Goal: Find specific page/section: Find specific page/section

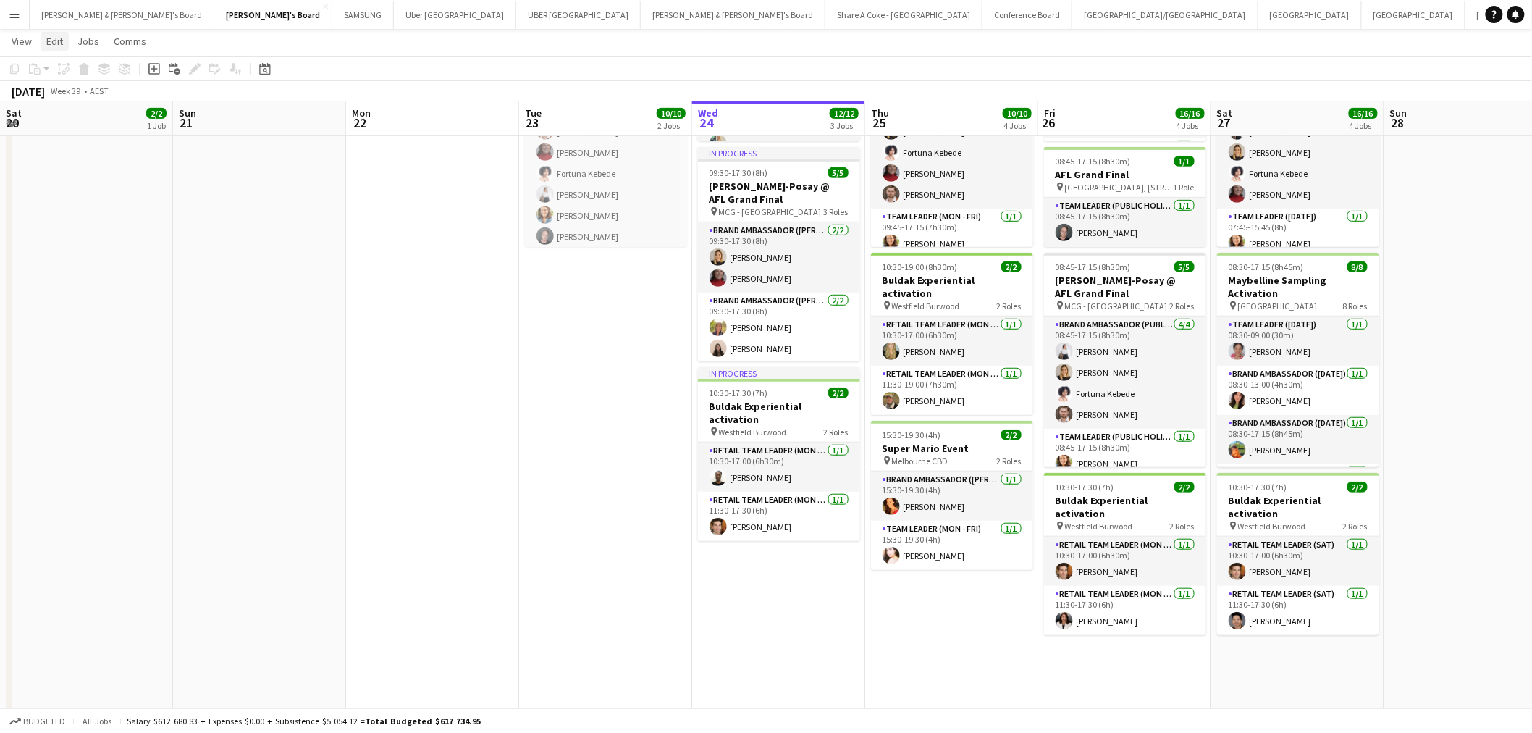
scroll to position [51, 0]
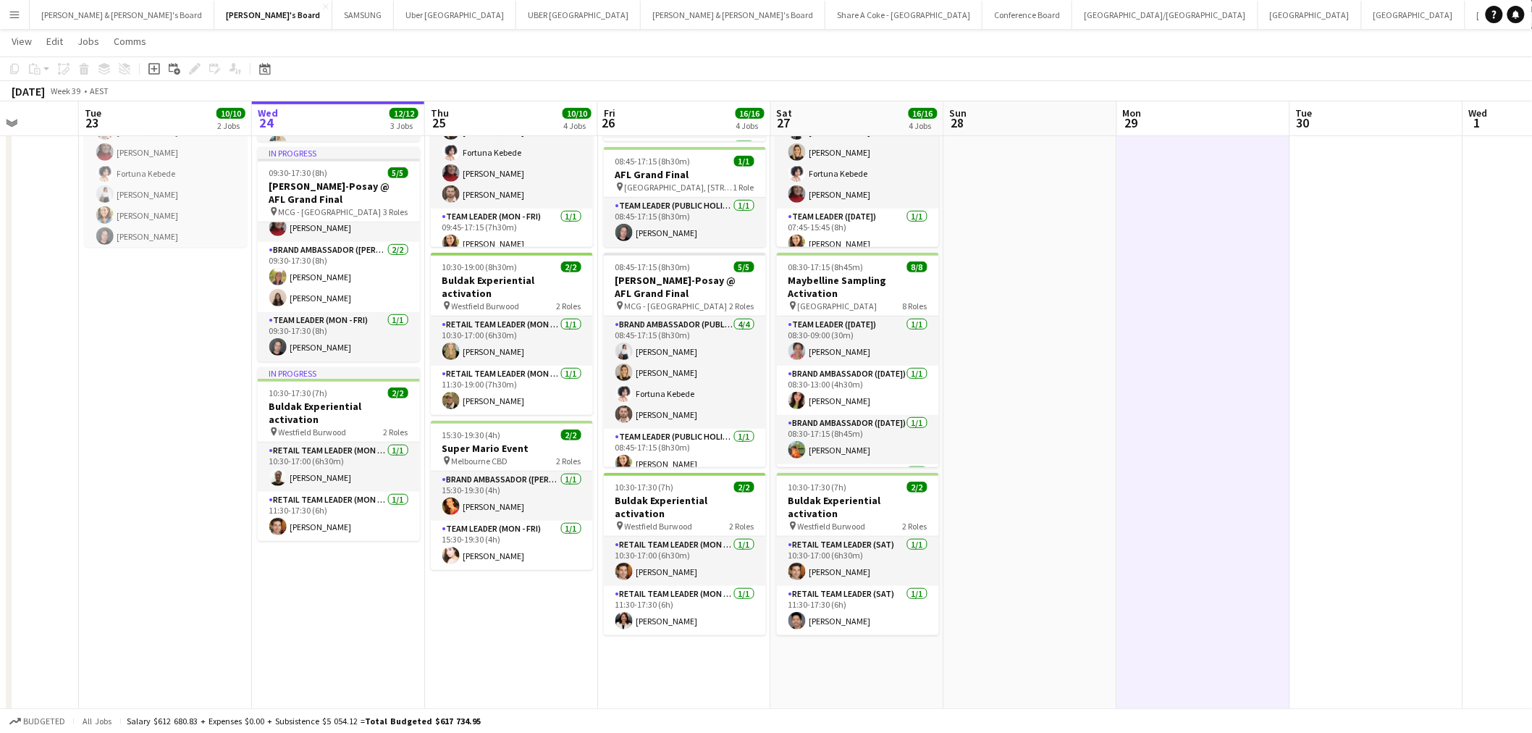
click at [17, 16] on app-icon "Menu" at bounding box center [15, 15] width 12 height 12
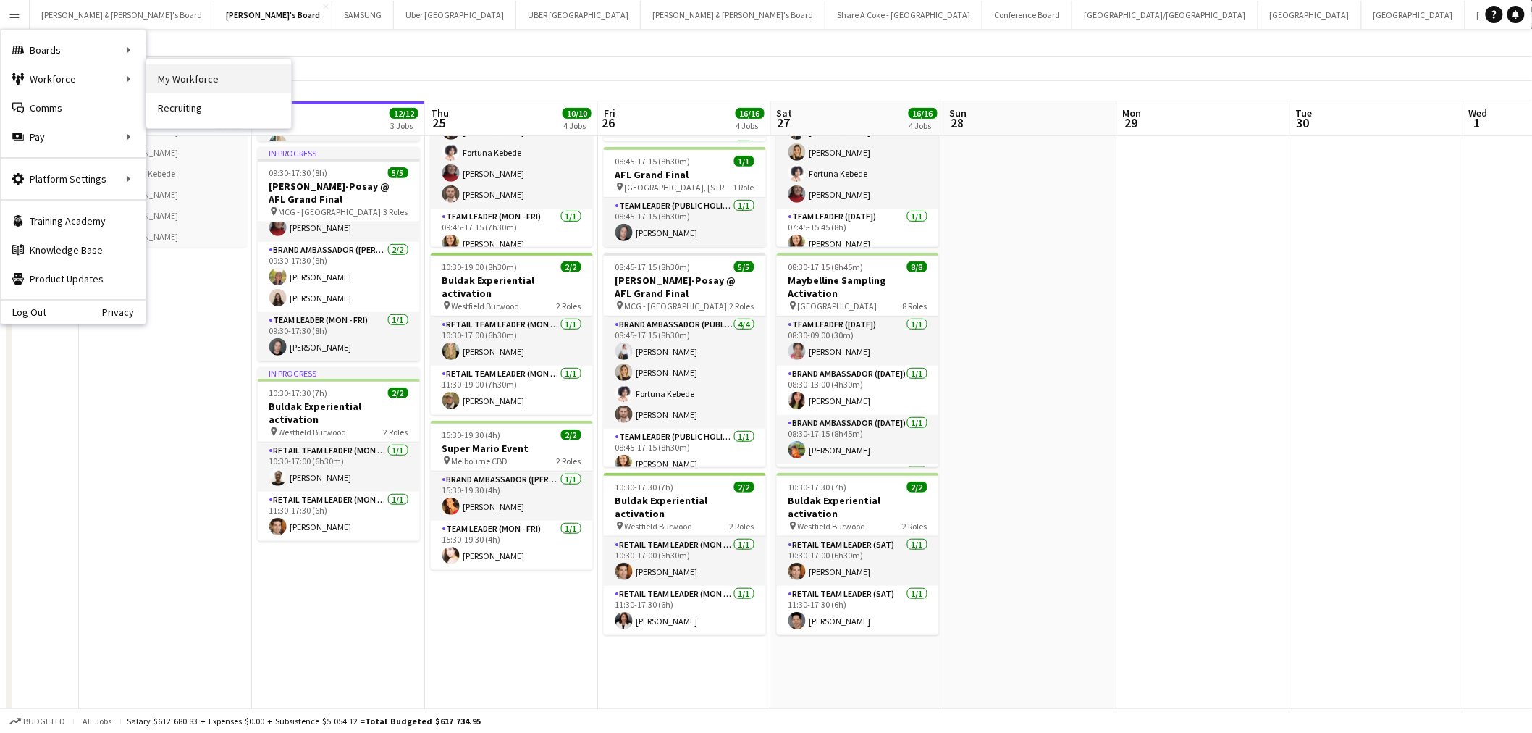
click at [188, 80] on link "My Workforce" at bounding box center [218, 78] width 145 height 29
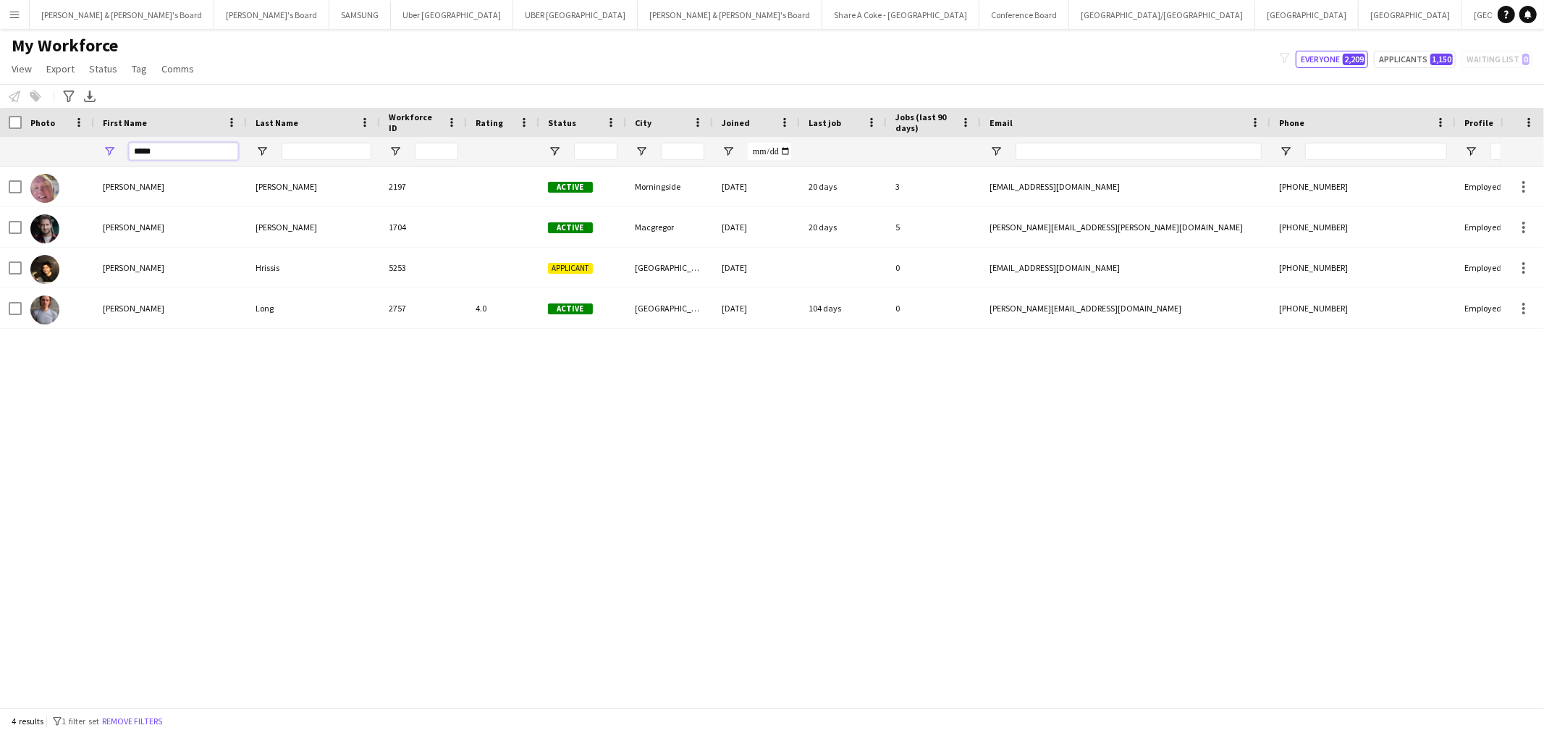
drag, startPoint x: 197, startPoint y: 156, endPoint x: 0, endPoint y: 169, distance: 197.4
click at [0, 169] on div "Workforce Details Photo First Name" at bounding box center [772, 407] width 1544 height 599
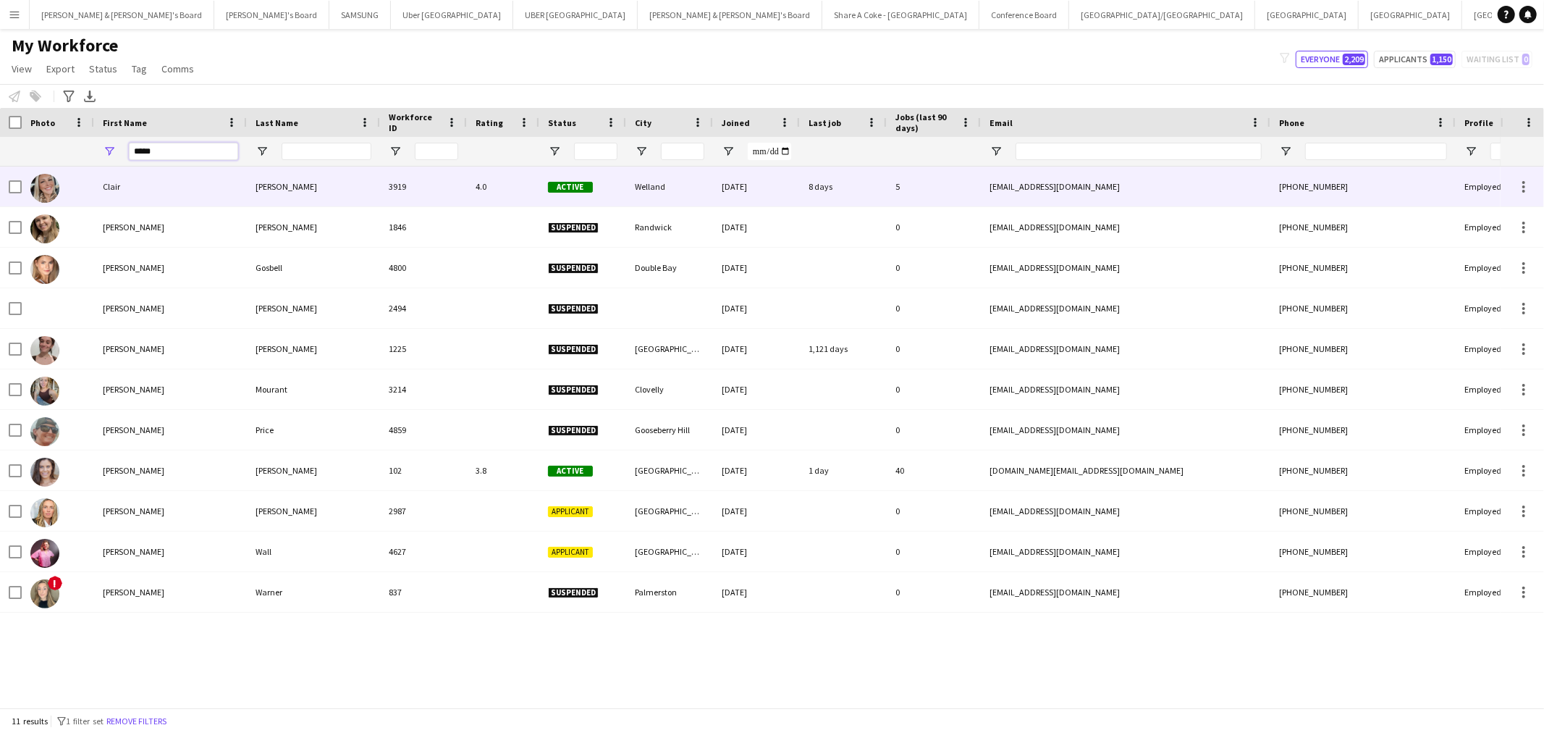
type input "*****"
click at [132, 190] on div "Clair" at bounding box center [170, 187] width 153 height 40
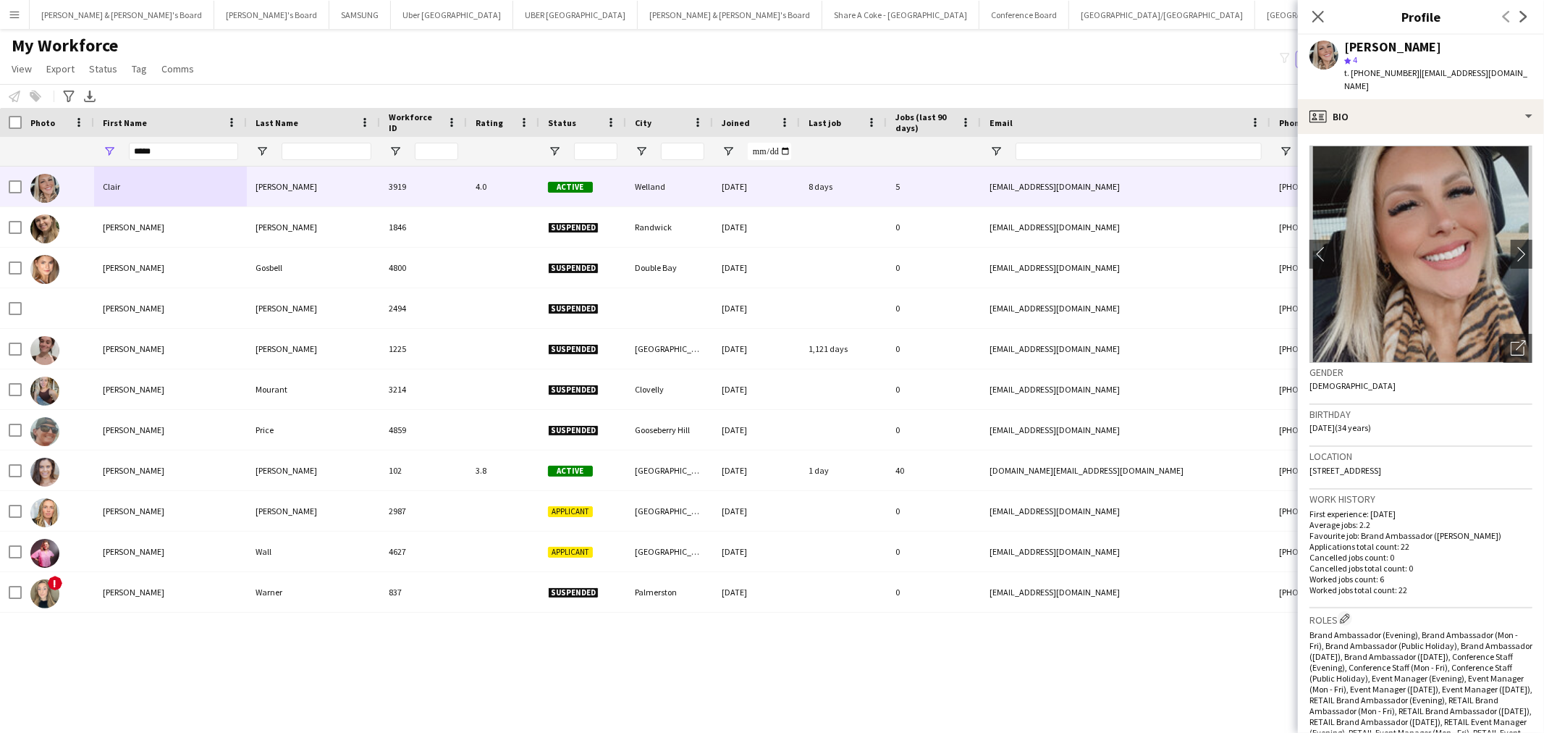
drag, startPoint x: 1345, startPoint y: 48, endPoint x: 1436, endPoint y: 43, distance: 92.1
click at [1436, 43] on div "[PERSON_NAME]" at bounding box center [1439, 47] width 188 height 13
copy div "[PERSON_NAME]"
click at [1522, 103] on div "profile Bio" at bounding box center [1421, 116] width 246 height 35
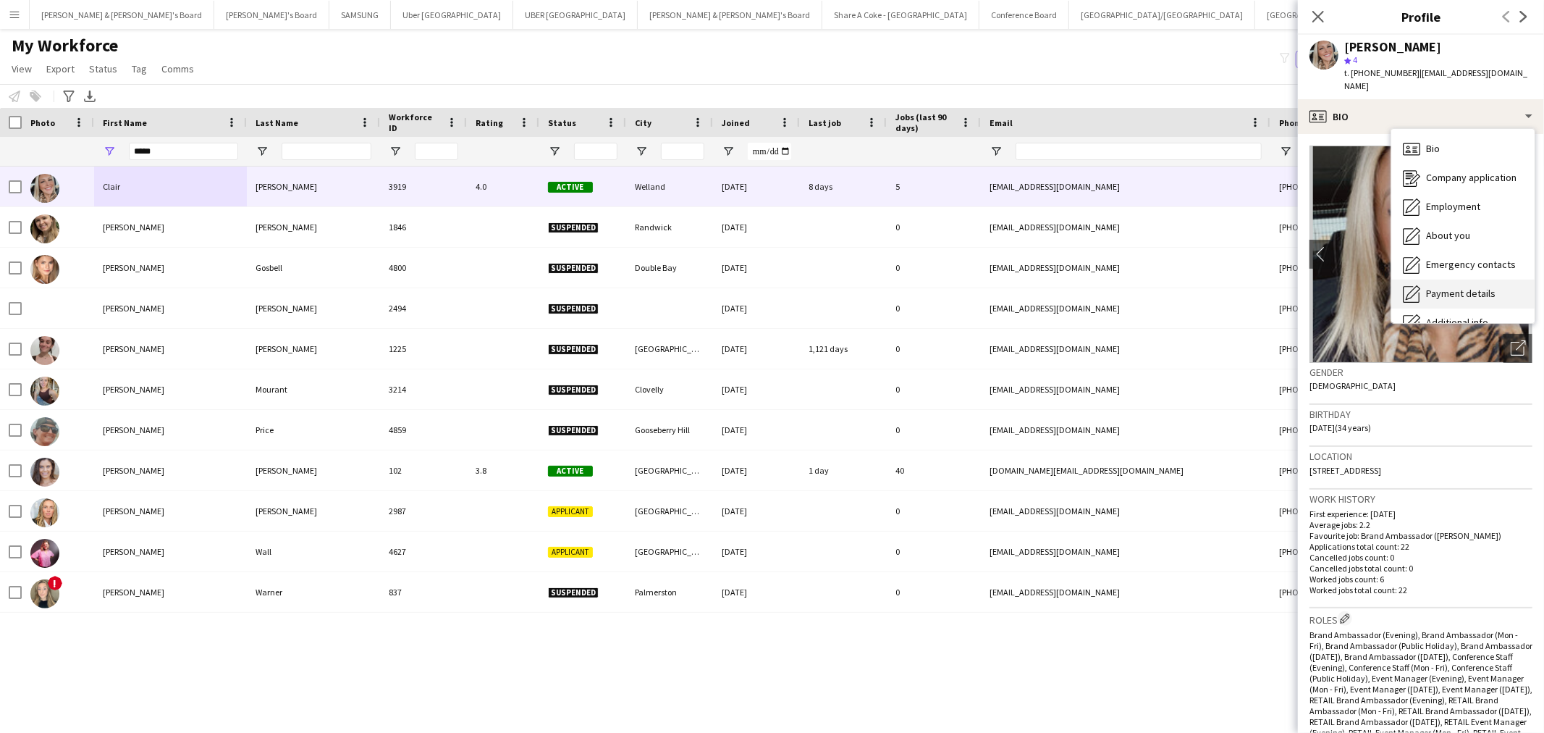
click at [1473, 287] on span "Payment details" at bounding box center [1461, 293] width 70 height 13
